Goal: Information Seeking & Learning: Learn about a topic

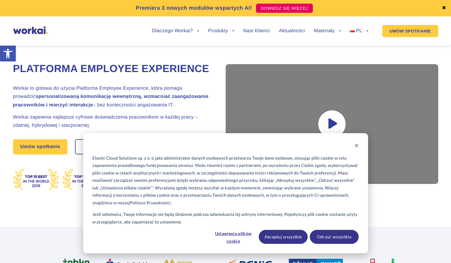
scroll to position [12, 0]
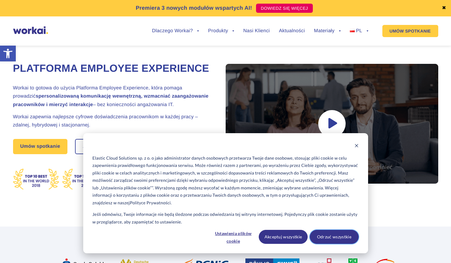
drag, startPoint x: 333, startPoint y: 237, endPoint x: 268, endPoint y: 221, distance: 67.5
click at [268, 221] on div "Elastic Cloud Solutions sp. z o. o jako administrator danych osobowych przetwar…" at bounding box center [225, 193] width 285 height 120
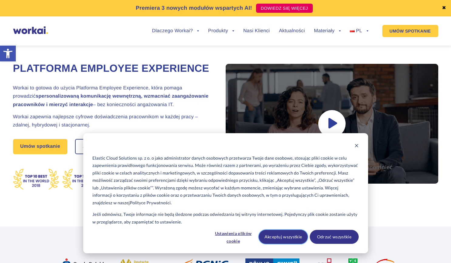
click at [278, 237] on button "Akceptuj wszystkie" at bounding box center [283, 237] width 49 height 14
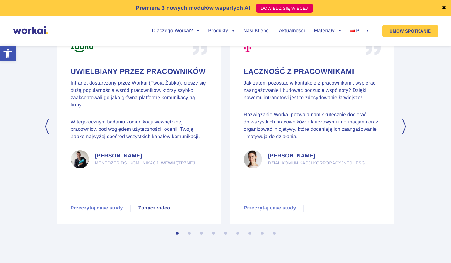
scroll to position [2867, 0]
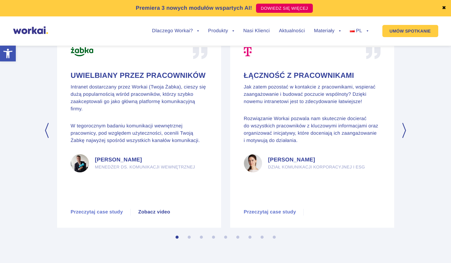
click at [299, 125] on div "Łączność z pracownikami Jak zatem pozostać w kontakcie z pracownikami, wspierać…" at bounding box center [312, 116] width 137 height 138
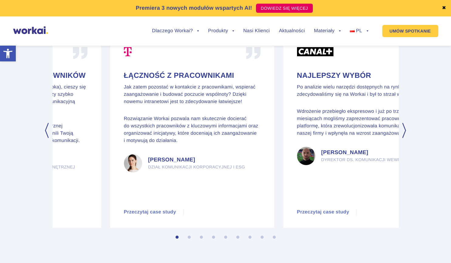
drag, startPoint x: 299, startPoint y: 125, endPoint x: 176, endPoint y: 135, distance: 122.7
click at [176, 135] on div "Łączność z pracownikami Jak zatem pozostać w kontakcie z pracownikami, wspierać…" at bounding box center [192, 116] width 137 height 138
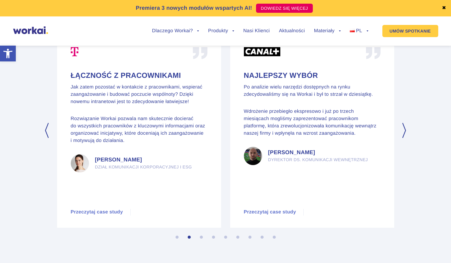
click at [404, 138] on button "Next" at bounding box center [405, 130] width 6 height 15
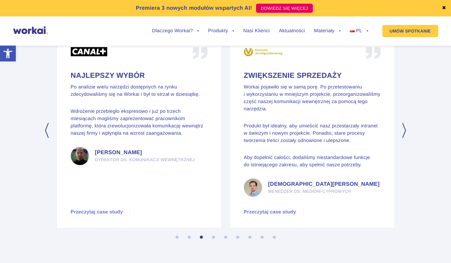
click at [404, 138] on button "Next" at bounding box center [405, 130] width 6 height 15
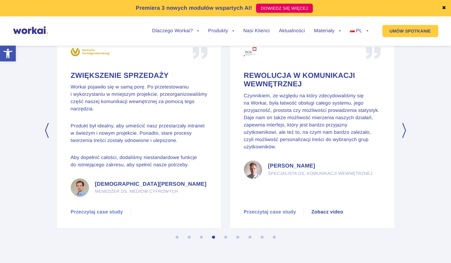
click at [404, 138] on button "Next" at bounding box center [405, 130] width 6 height 15
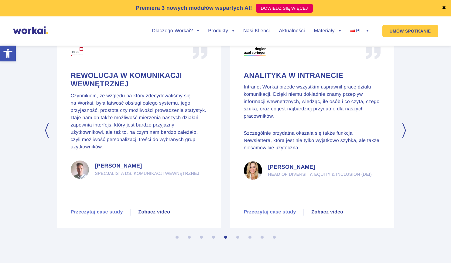
click at [404, 138] on button "Next" at bounding box center [405, 130] width 6 height 15
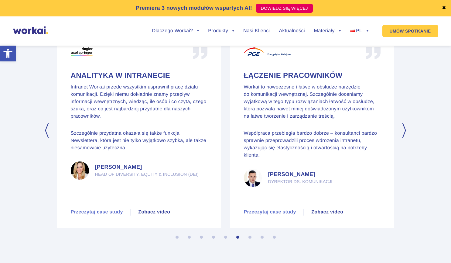
click at [404, 138] on button "Next" at bounding box center [405, 130] width 6 height 15
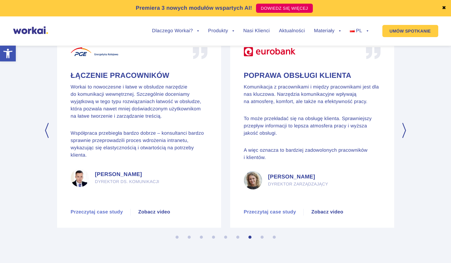
click at [404, 138] on button "Next" at bounding box center [405, 130] width 6 height 15
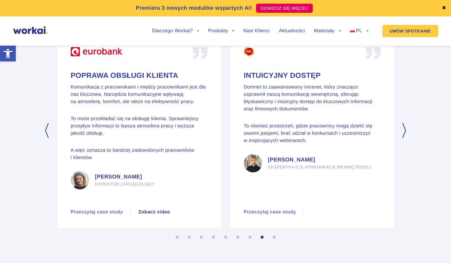
click at [404, 138] on button "Next" at bounding box center [405, 130] width 6 height 15
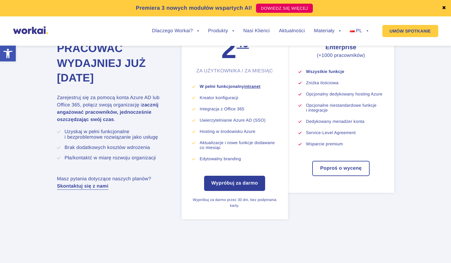
scroll to position [3354, 0]
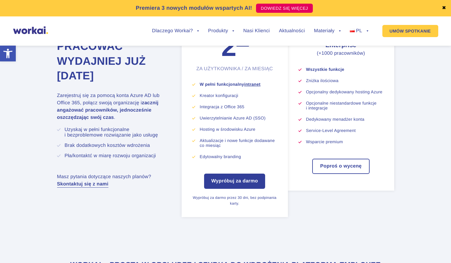
click at [426, 150] on section "Zacznij pracować wydajniej już [DATE] Zarejestruj się za pomocą konta Azure AD …" at bounding box center [225, 110] width 451 height 286
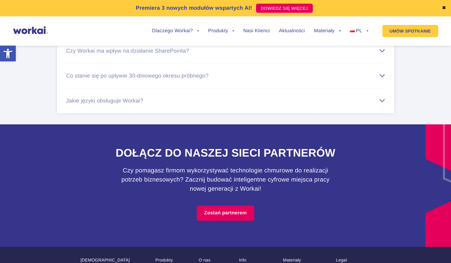
scroll to position [3688, 0]
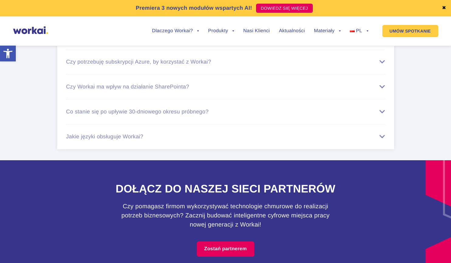
click at [324, 50] on li "Czy potrzebuję subskrypcji Office 365, by korzystać z Workai? Pomimo przygotowa…" at bounding box center [225, 37] width 319 height 25
click at [378, 40] on div "Czy potrzebuję subskrypcji Office 365, by korzystać z Workai?" at bounding box center [225, 37] width 319 height 6
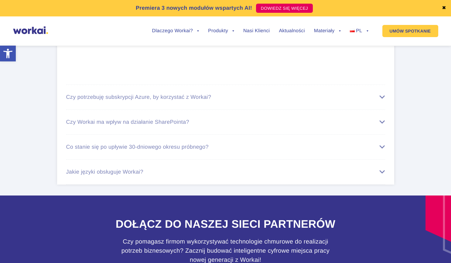
scroll to position [3763, 0]
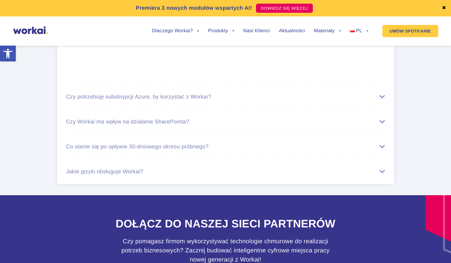
click at [348, 32] on link "tutaj." at bounding box center [349, 29] width 11 height 5
